Goal: Task Accomplishment & Management: Complete application form

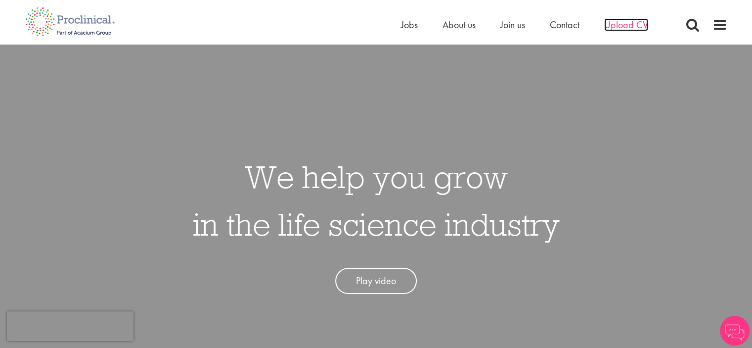
click at [631, 31] on span "Upload CV" at bounding box center [626, 24] width 44 height 13
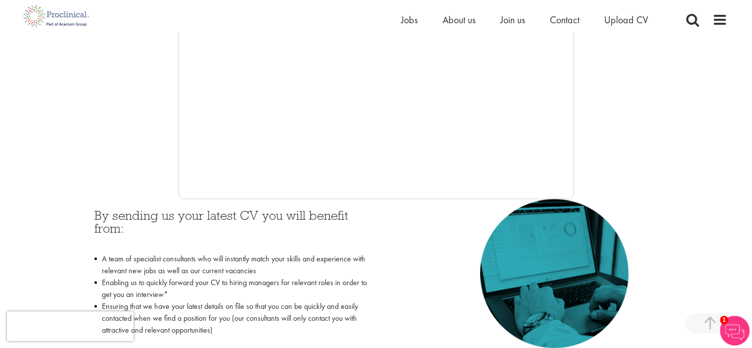
scroll to position [303, 0]
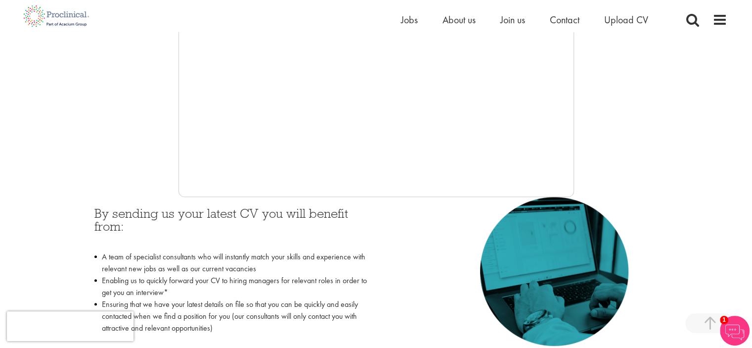
click at [604, 44] on div at bounding box center [376, 48] width 702 height 297
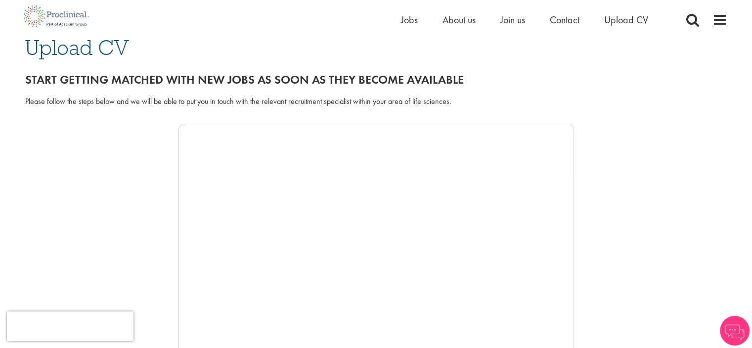
scroll to position [78, 0]
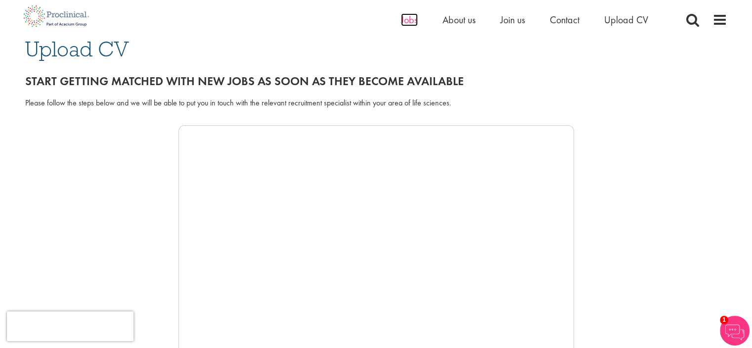
click at [410, 23] on span "Jobs" at bounding box center [409, 19] width 17 height 13
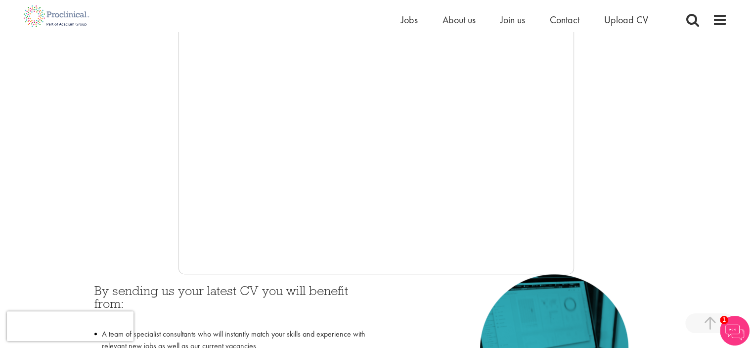
scroll to position [331, 0]
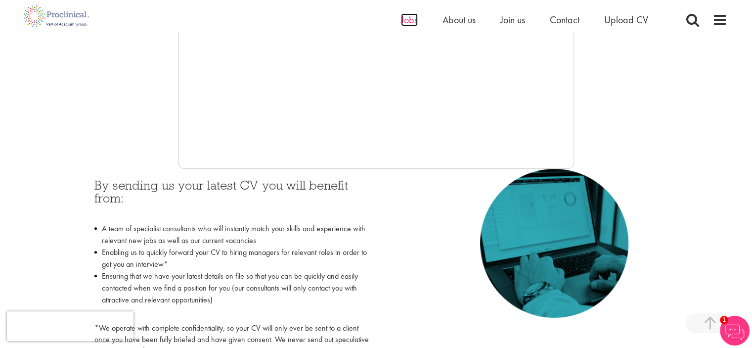
click at [409, 21] on span "Jobs" at bounding box center [409, 19] width 17 height 13
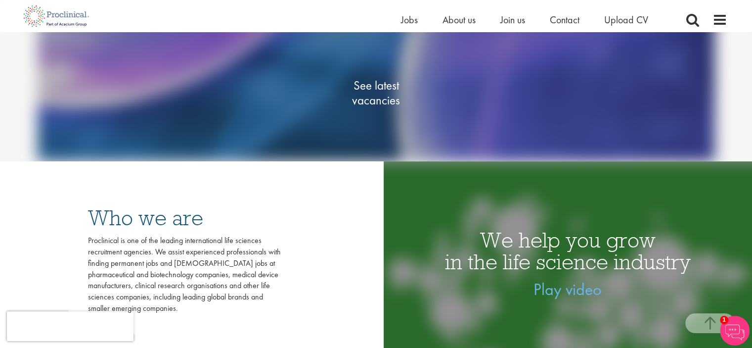
scroll to position [183, 0]
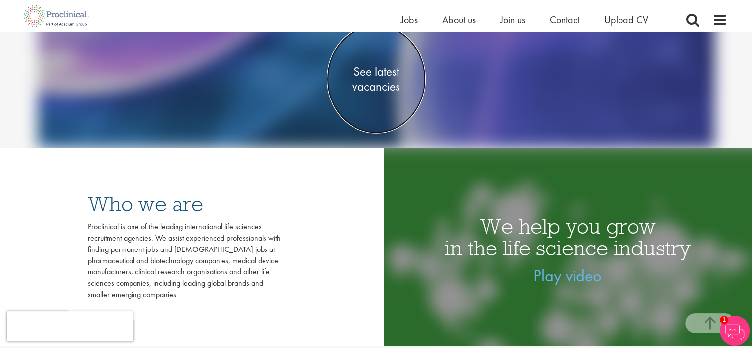
click at [371, 89] on span "See latest vacancies" at bounding box center [376, 79] width 99 height 30
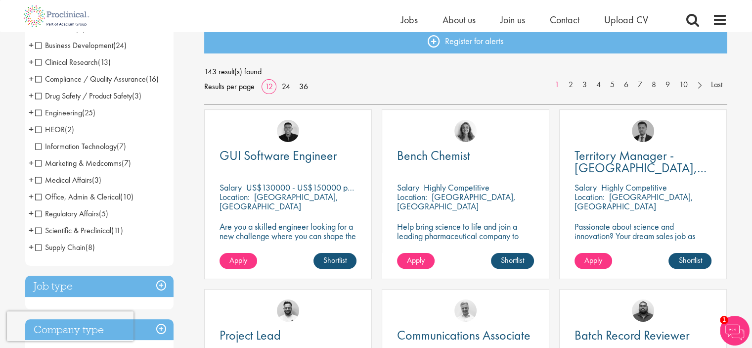
click at [106, 165] on span "Marketing & Medcomms" at bounding box center [78, 163] width 87 height 10
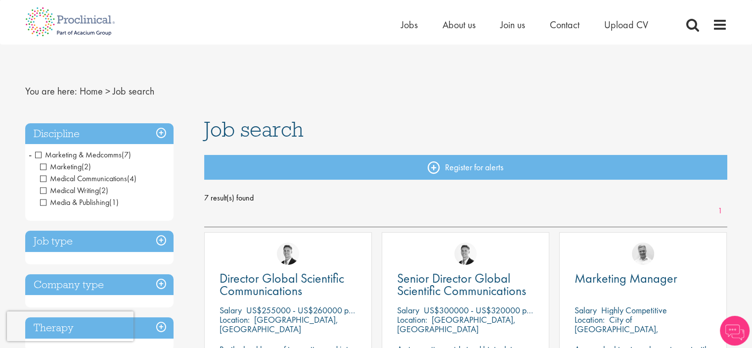
click at [348, 226] on div "7 result(s) found 1" at bounding box center [465, 208] width 523 height 37
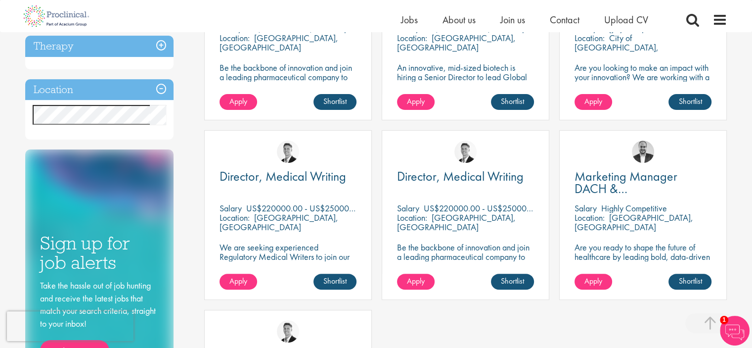
scroll to position [270, 0]
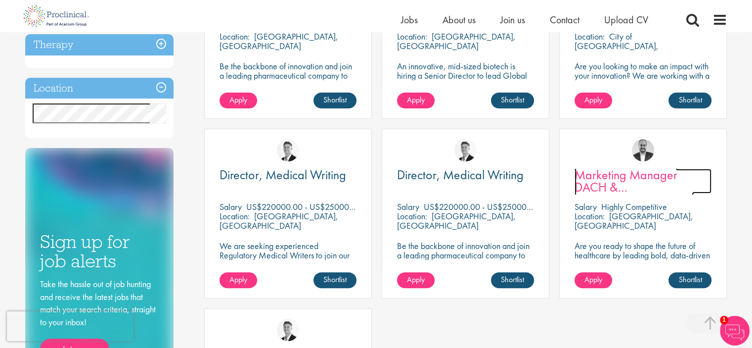
click at [629, 186] on span "Marketing Manager DACH & [GEOGRAPHIC_DATA]" at bounding box center [634, 187] width 119 height 42
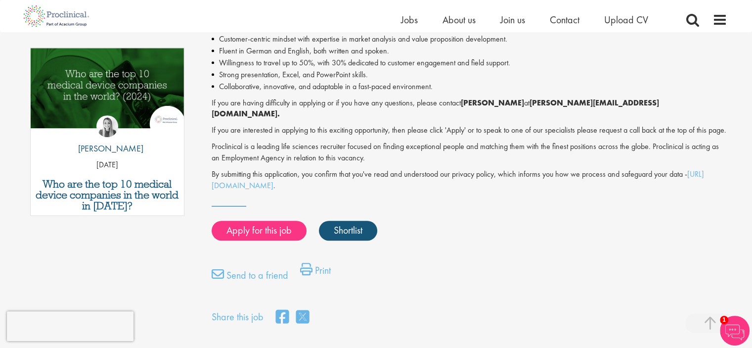
scroll to position [493, 0]
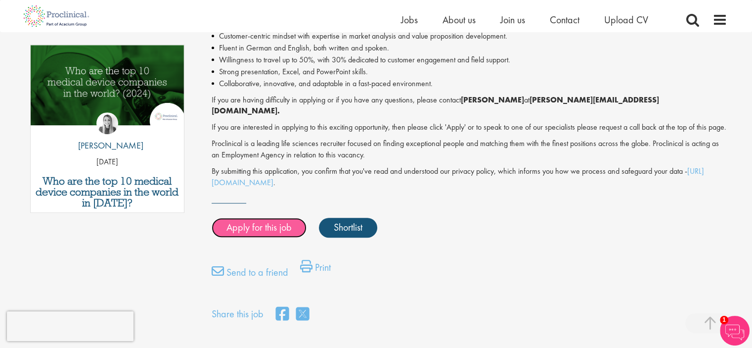
click at [276, 229] on link "Apply for this job" at bounding box center [259, 228] width 95 height 20
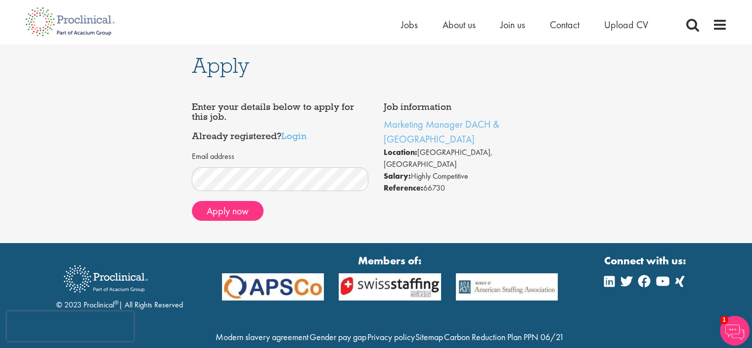
click at [312, 225] on div "Email address Apply now" at bounding box center [280, 187] width 177 height 82
click at [220, 205] on button "Apply now" at bounding box center [228, 211] width 72 height 20
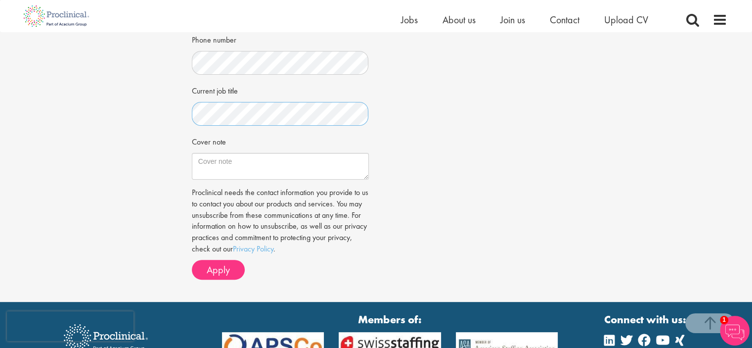
scroll to position [270, 0]
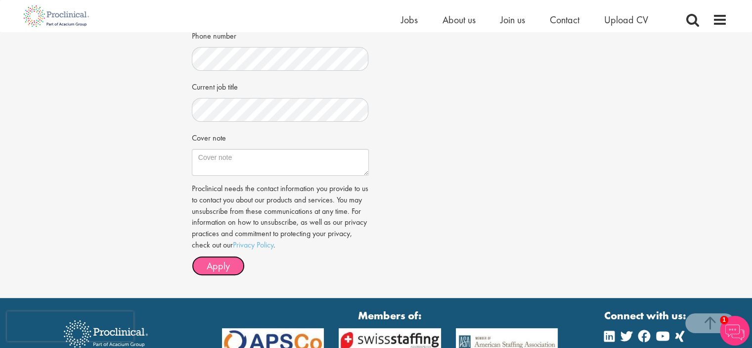
click at [210, 259] on span "Apply" at bounding box center [218, 265] width 23 height 13
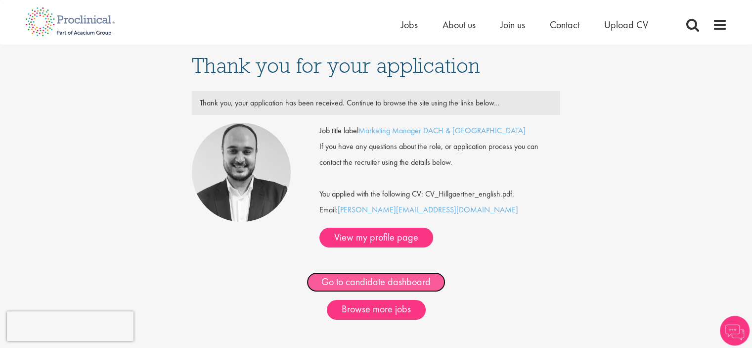
click at [415, 273] on link "Go to candidate dashboard" at bounding box center [376, 282] width 139 height 20
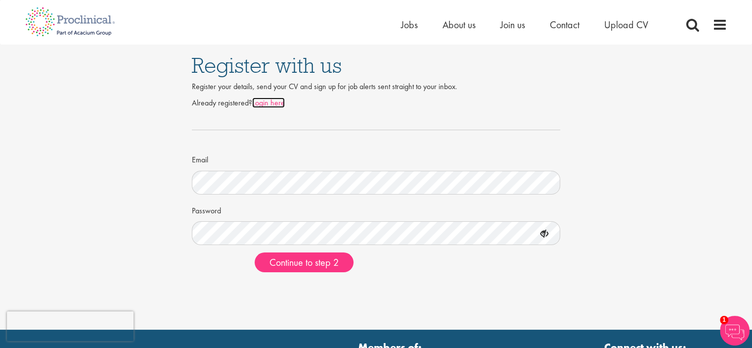
click at [260, 104] on link "Login here" at bounding box center [268, 102] width 33 height 10
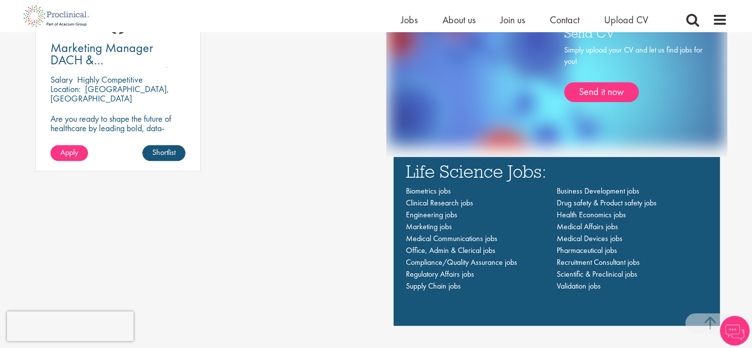
scroll to position [644, 0]
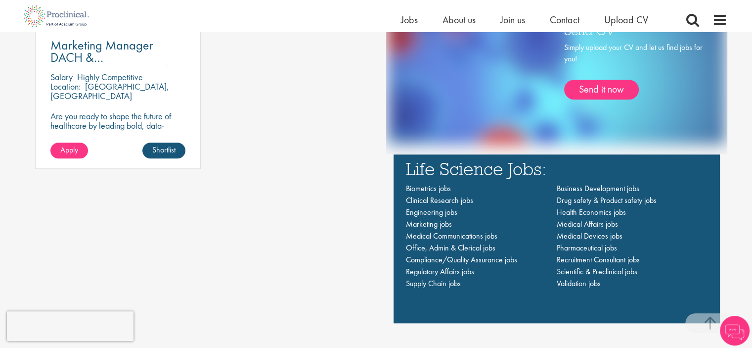
click at [745, 152] on html "This website uses cookies. By continuing to use this site, you are giving your …" at bounding box center [376, 296] width 752 height 1881
click at [442, 229] on span "Marketing jobs" at bounding box center [429, 224] width 46 height 10
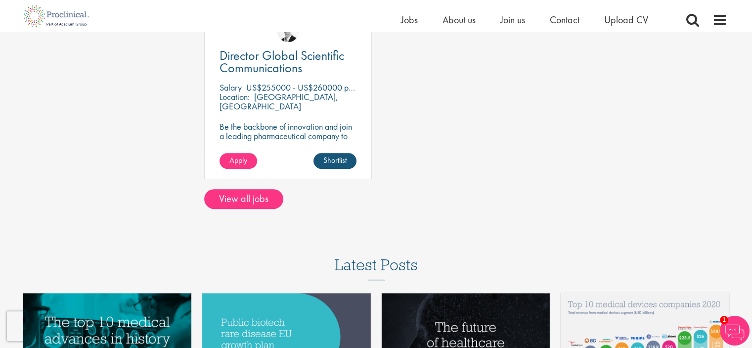
scroll to position [587, 0]
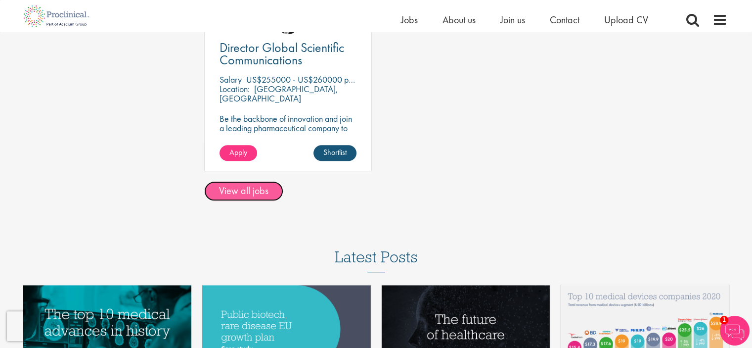
click at [262, 192] on link "View all jobs" at bounding box center [243, 191] width 79 height 20
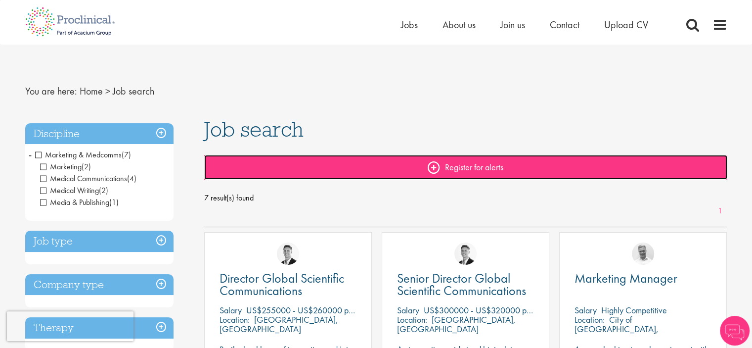
click at [440, 165] on link "Register for alerts" at bounding box center [465, 167] width 523 height 25
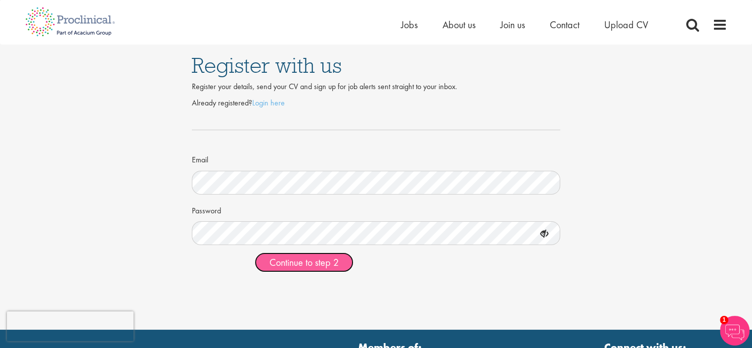
click at [302, 267] on span "Continue to step 2" at bounding box center [303, 262] width 69 height 13
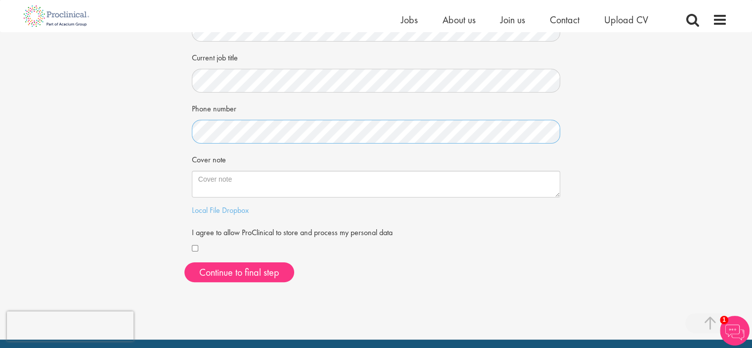
scroll to position [200, 0]
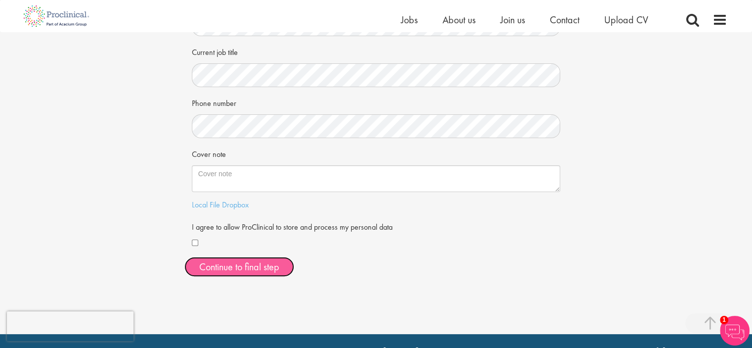
click at [223, 271] on button "Continue to final step" at bounding box center [239, 267] width 110 height 20
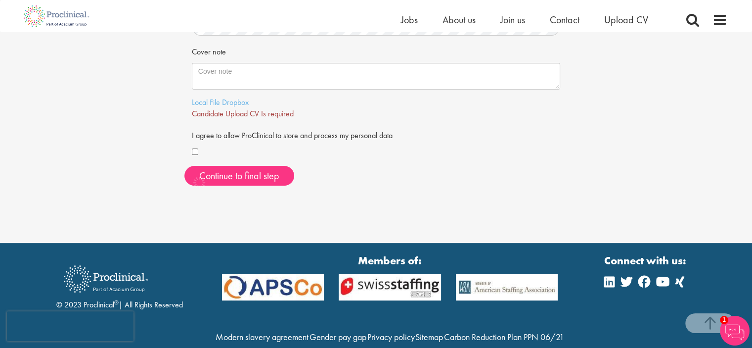
scroll to position [312, 0]
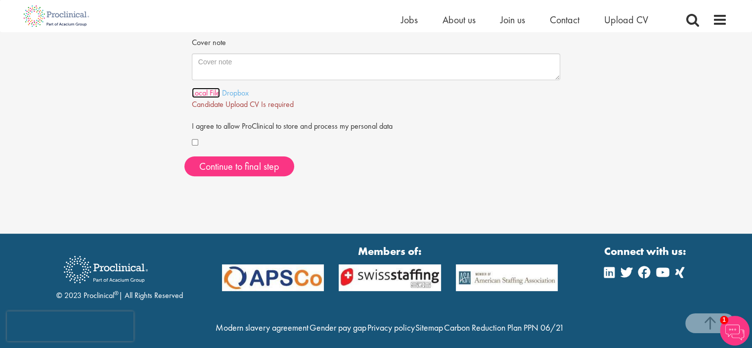
click at [212, 95] on link "Local File" at bounding box center [206, 93] width 28 height 10
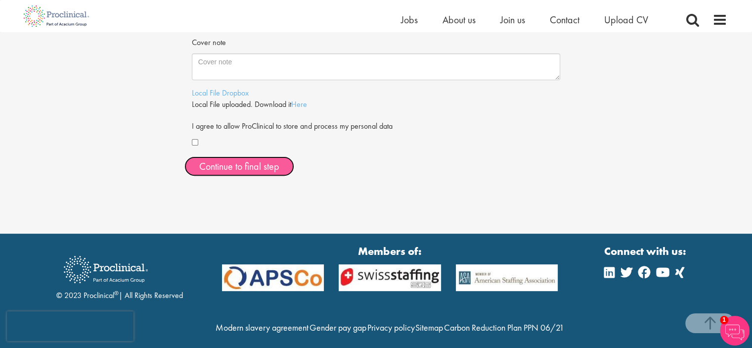
click at [265, 167] on span "Continue to final step" at bounding box center [239, 166] width 80 height 13
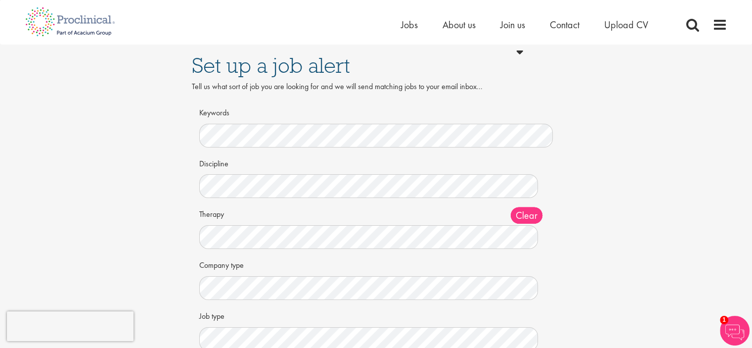
click at [332, 159] on div "Discipline Clear All Computer Science Data Science Recruitment Consultant Biome…" at bounding box center [376, 177] width 354 height 44
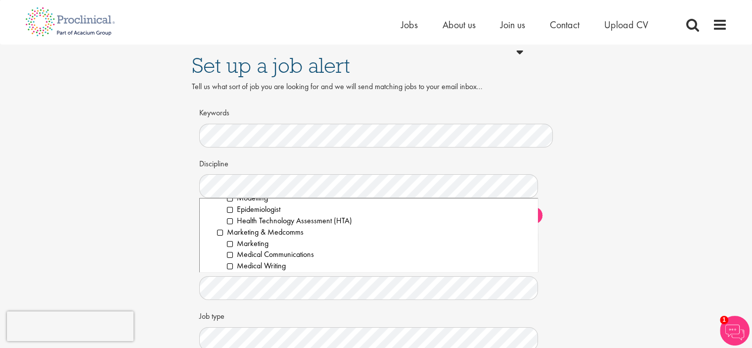
scroll to position [752, 0]
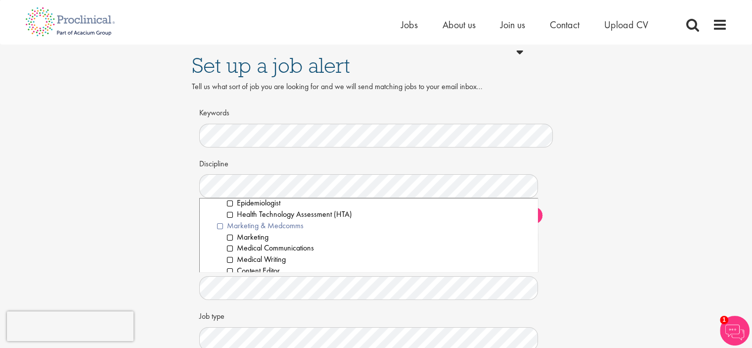
click at [289, 227] on li "Marketing & Medcomms" at bounding box center [373, 225] width 313 height 11
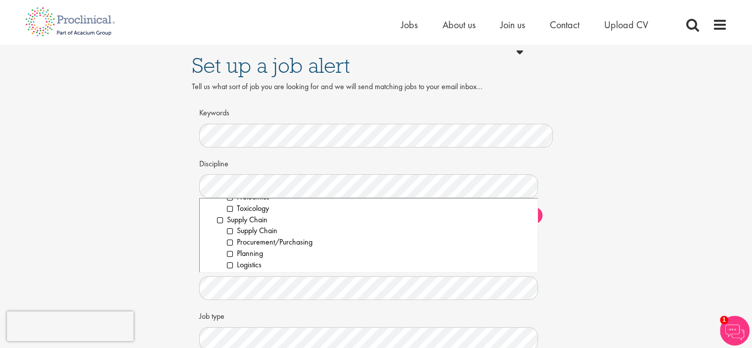
scroll to position [1439, 0]
click at [559, 265] on div "Keywords Discipline Clear All Computer Science Data Science Recruitment Consult…" at bounding box center [376, 244] width 369 height 281
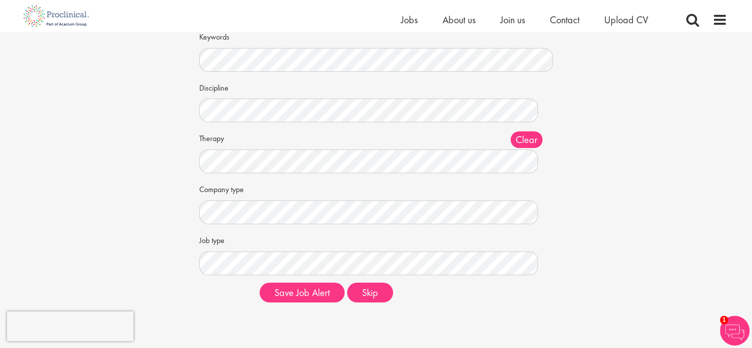
scroll to position [70, 0]
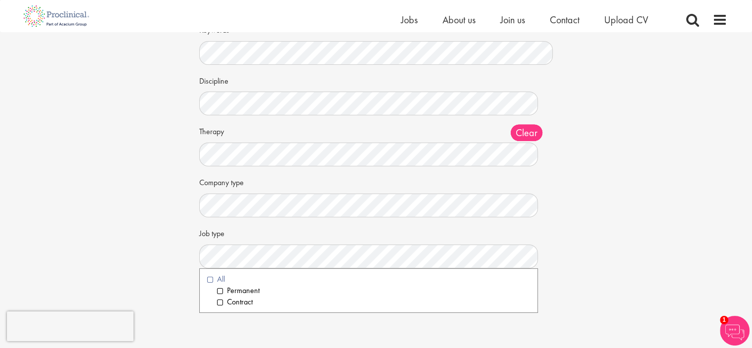
click at [223, 276] on li "All" at bounding box center [368, 278] width 323 height 11
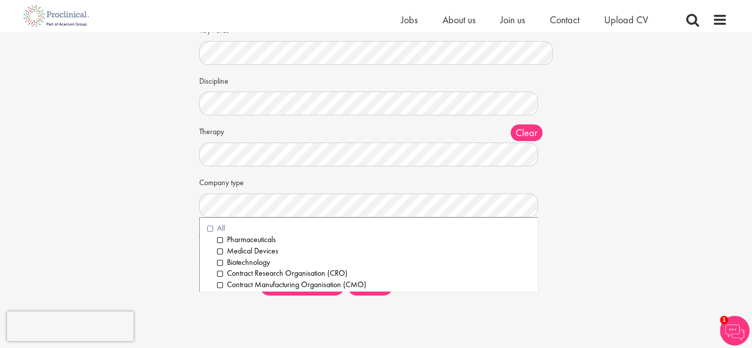
click at [223, 225] on li "All" at bounding box center [368, 227] width 323 height 11
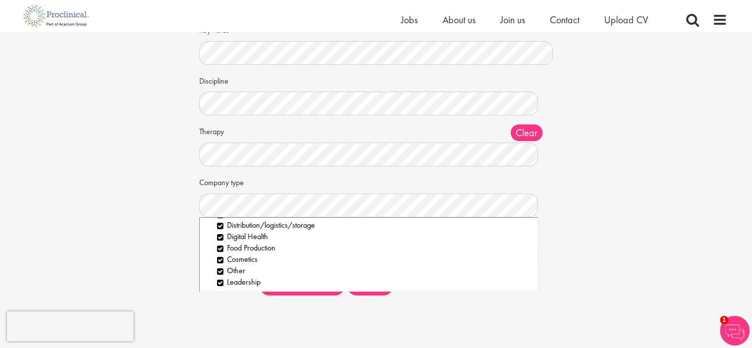
scroll to position [129, 0]
click at [601, 251] on div "Set up a job alert Tell us what sort of job you are looking for and we will sen…" at bounding box center [376, 132] width 767 height 341
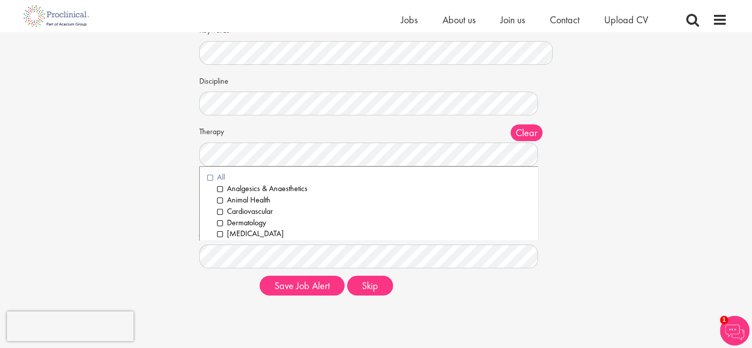
click at [221, 172] on li "All" at bounding box center [368, 177] width 323 height 11
click at [562, 207] on div "Set up a job alert Tell us what sort of job you are looking for and we will sen…" at bounding box center [376, 132] width 384 height 341
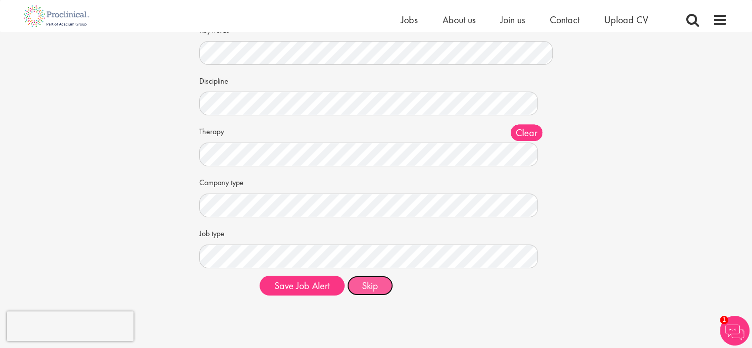
click at [376, 282] on button "Skip" at bounding box center [370, 285] width 46 height 20
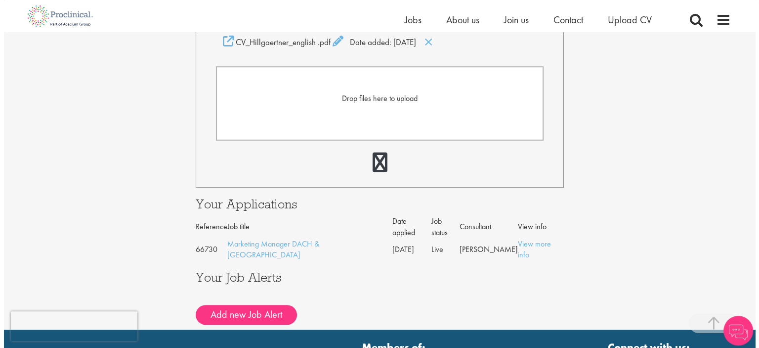
scroll to position [289, 0]
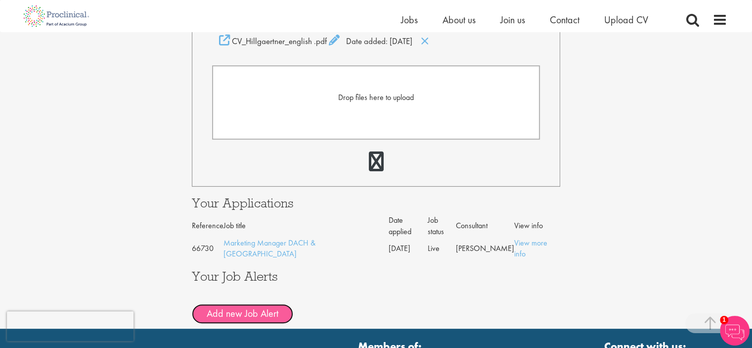
click at [265, 304] on button "Add new Job Alert" at bounding box center [242, 314] width 101 height 20
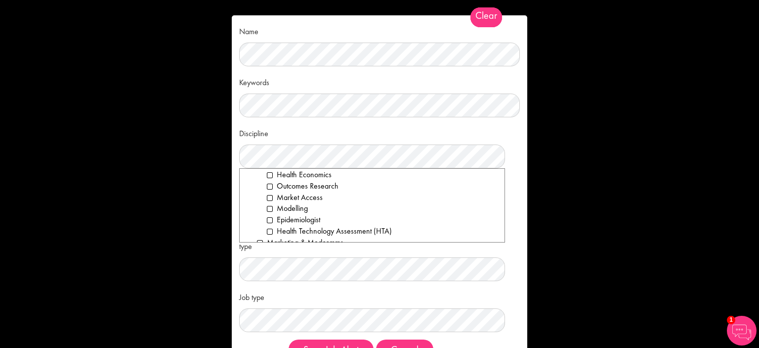
scroll to position [769, 0]
click at [330, 179] on li "Marketing & Medcomms" at bounding box center [377, 178] width 240 height 11
click at [517, 265] on div "Name Keywords Discipline Clear All Computer Science Data Science Recruitment Co…" at bounding box center [380, 194] width 296 height 358
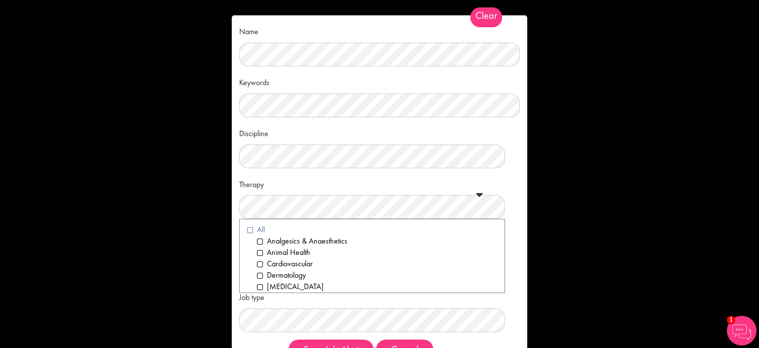
click at [260, 227] on li "All" at bounding box center [372, 229] width 250 height 11
click at [342, 178] on div "Therapy Clear All Analgesics & Anaesthetics Animal Health Cardiovascular Dermat…" at bounding box center [379, 198] width 281 height 44
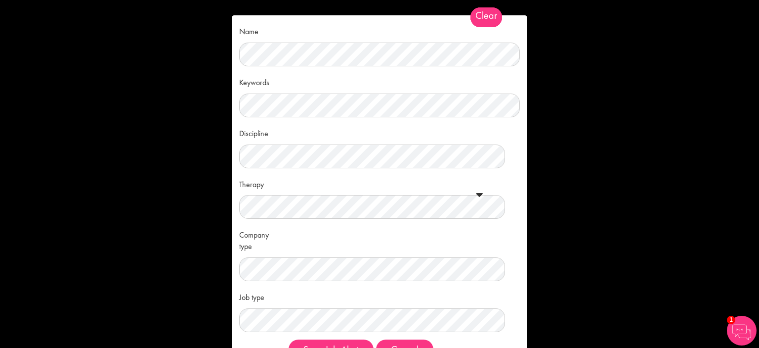
click at [303, 255] on div "Company type Clear All Pharmaceuticals Medical Devices Biotechnology Contract R…" at bounding box center [379, 253] width 281 height 55
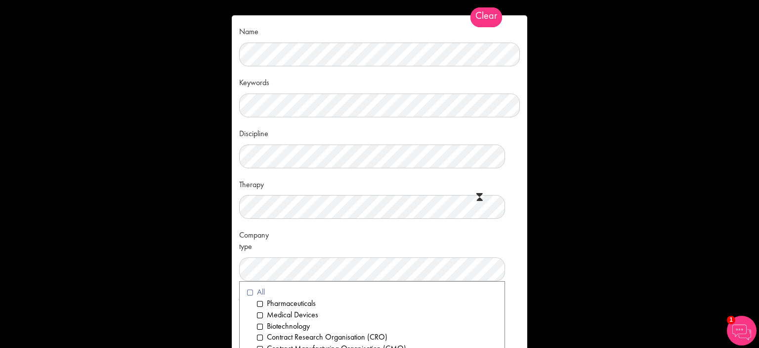
click at [253, 287] on li "All" at bounding box center [372, 291] width 250 height 11
click at [431, 238] on div "Company type Clear All Pharmaceuticals Medical Devices Biotechnology Contract R…" at bounding box center [379, 253] width 281 height 55
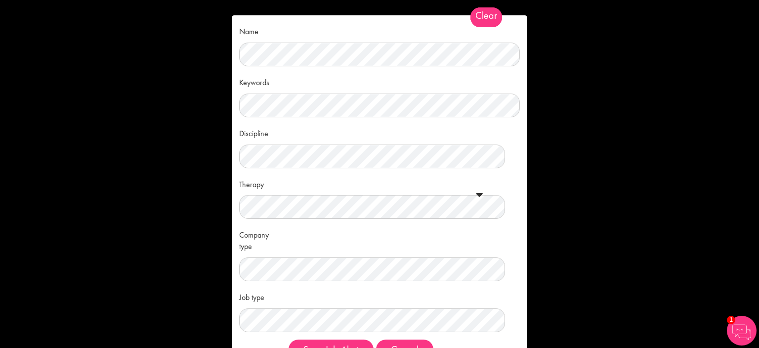
scroll to position [41, 0]
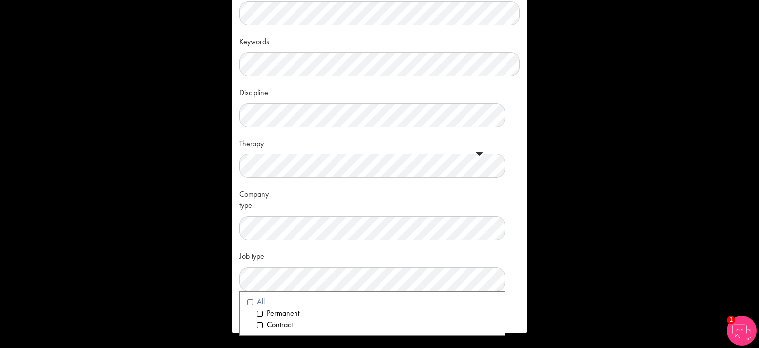
click at [260, 299] on li "All" at bounding box center [372, 301] width 250 height 11
click at [392, 249] on div "Job type Clear All Permanent Contract" at bounding box center [379, 269] width 281 height 44
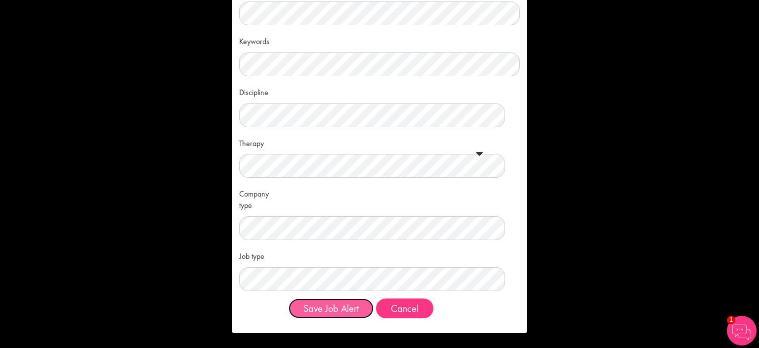
click at [346, 306] on button "Save Job Alert" at bounding box center [331, 308] width 85 height 20
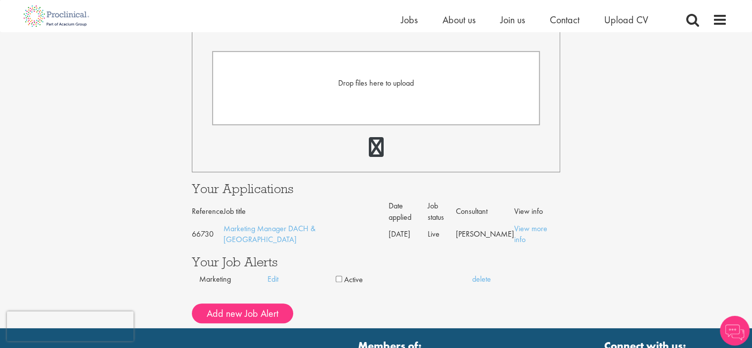
scroll to position [289, 0]
